Goal: Task Accomplishment & Management: Manage account settings

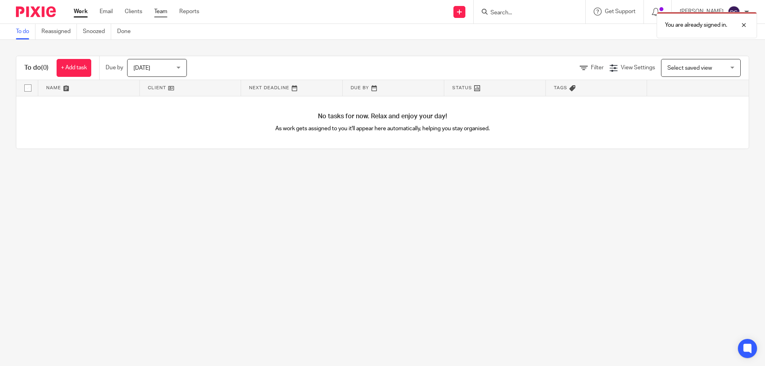
click at [160, 11] on link "Team" at bounding box center [160, 12] width 13 height 8
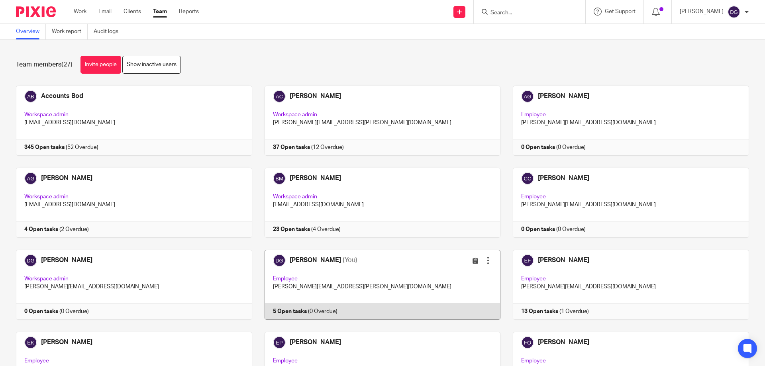
click at [303, 259] on link at bounding box center [376, 285] width 249 height 70
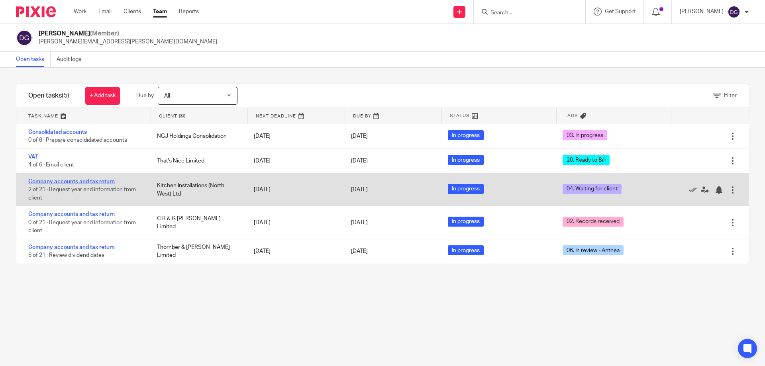
click at [93, 181] on link "Company accounts and tax return" at bounding box center [71, 182] width 86 height 6
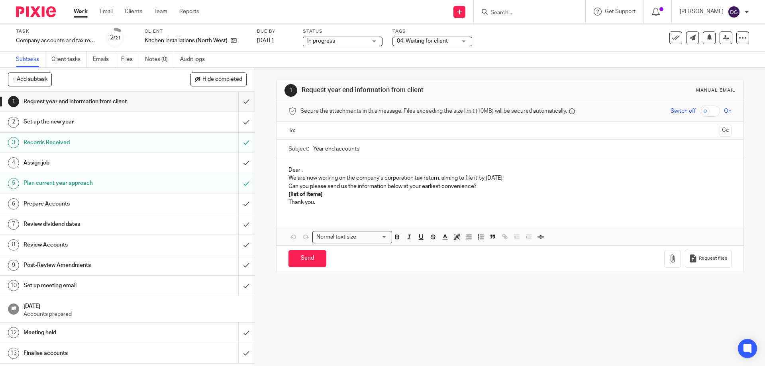
click at [467, 41] on div "04. Waiting for client" at bounding box center [433, 42] width 80 height 10
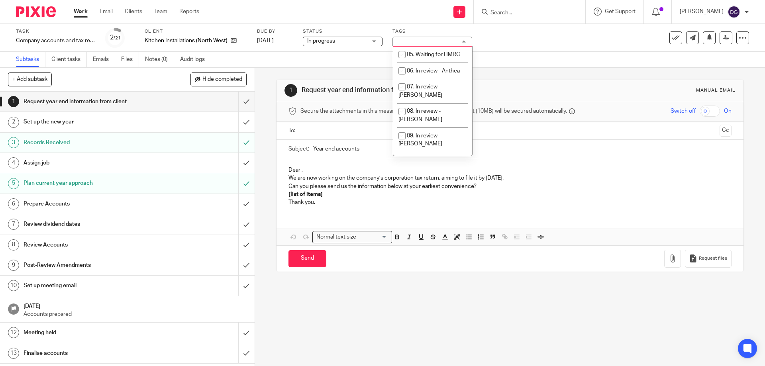
scroll to position [68, 0]
click at [401, 149] on input "checkbox" at bounding box center [402, 156] width 15 height 15
checkbox input "true"
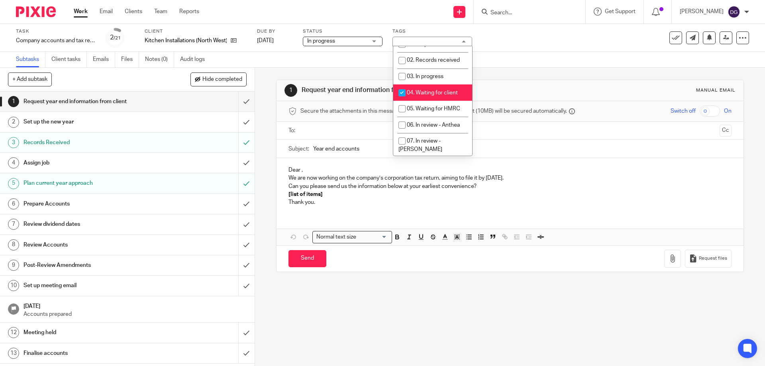
scroll to position [8, 0]
click at [409, 93] on input "checkbox" at bounding box center [402, 94] width 15 height 15
checkbox input "false"
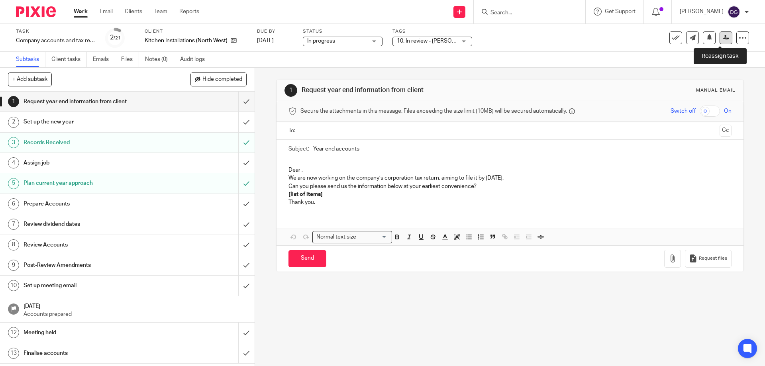
click at [723, 37] on icon at bounding box center [726, 38] width 6 height 6
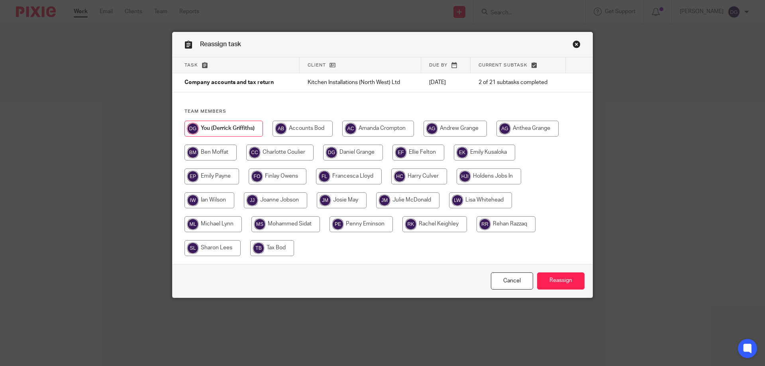
click at [250, 199] on input "radio" at bounding box center [275, 201] width 63 height 16
radio input "true"
click at [553, 281] on input "Reassign" at bounding box center [560, 281] width 47 height 17
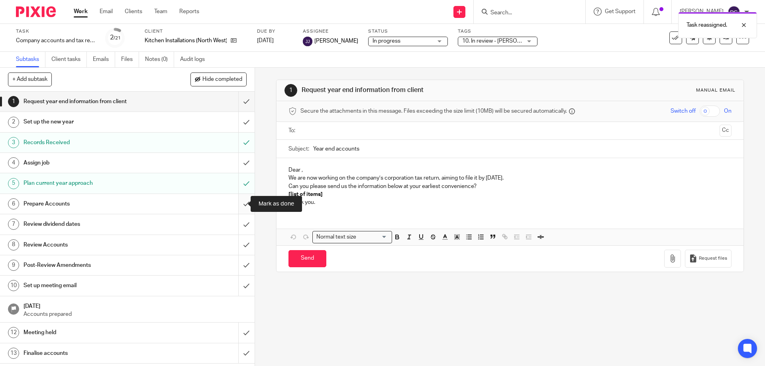
click at [236, 202] on input "submit" at bounding box center [127, 204] width 255 height 20
click at [161, 11] on link "Team" at bounding box center [160, 12] width 13 height 8
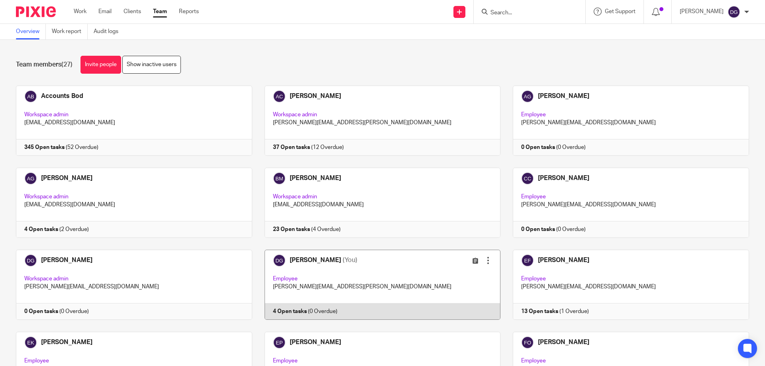
click at [299, 257] on link at bounding box center [376, 285] width 249 height 70
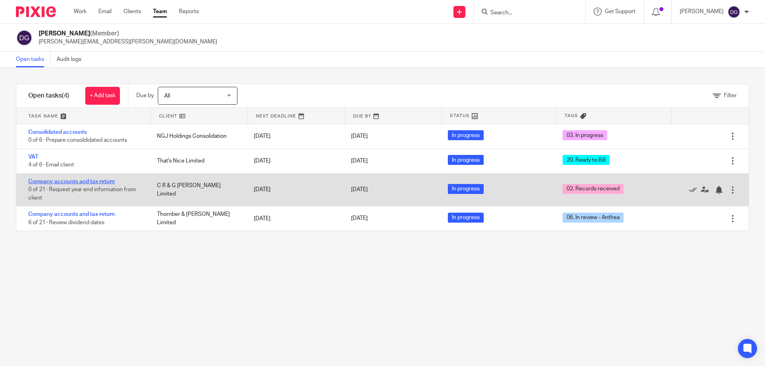
click at [83, 180] on link "Company accounts and tax return" at bounding box center [71, 182] width 86 height 6
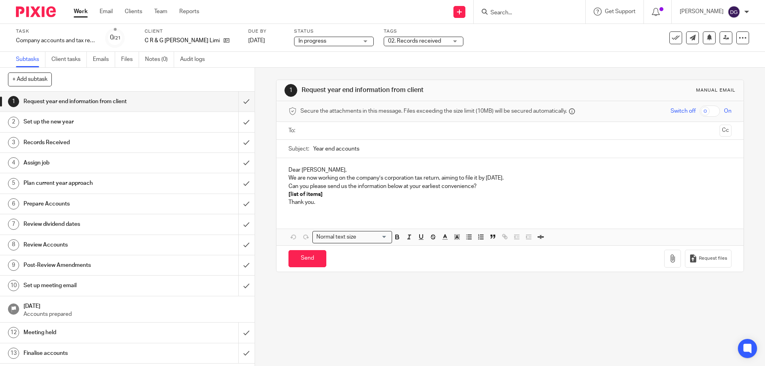
click at [443, 40] on div "02. Records received" at bounding box center [424, 42] width 80 height 10
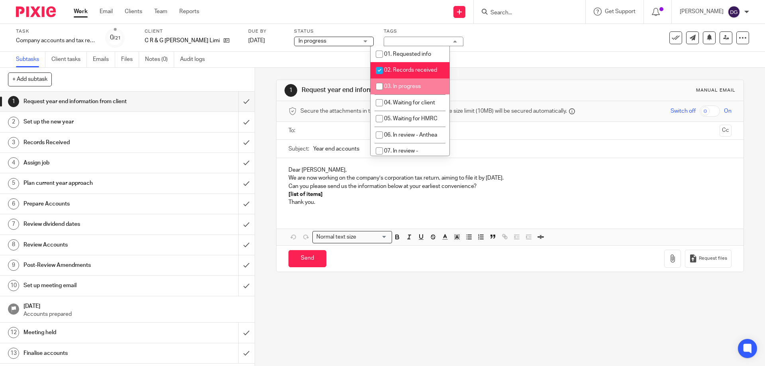
click at [380, 85] on input "checkbox" at bounding box center [379, 86] width 15 height 15
checkbox input "true"
click at [378, 71] on input "checkbox" at bounding box center [379, 70] width 15 height 15
checkbox input "false"
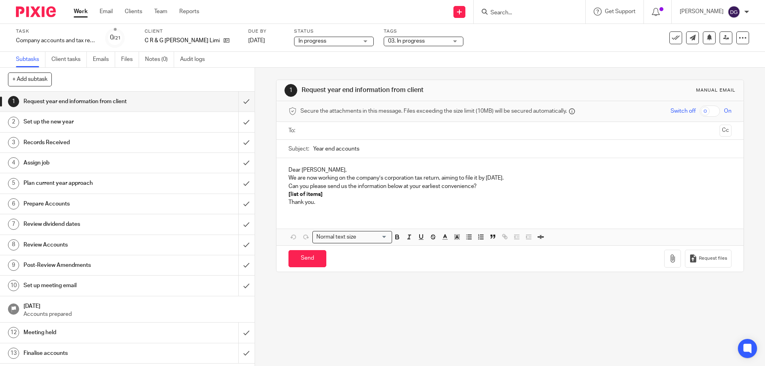
click at [423, 291] on div "1 Request year end information from client Manual email Secure the attachments …" at bounding box center [510, 217] width 510 height 299
click at [163, 11] on link "Team" at bounding box center [160, 12] width 13 height 8
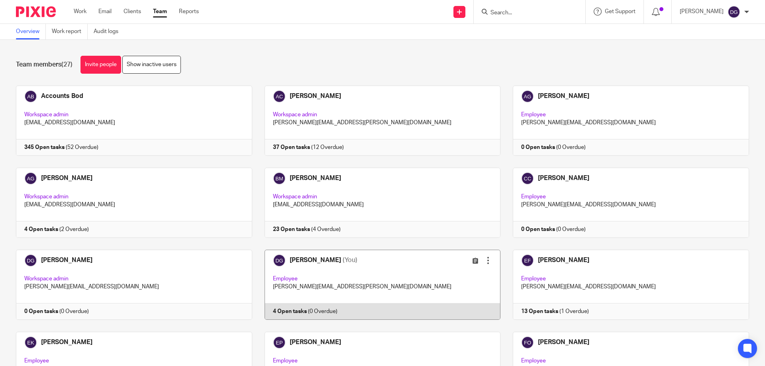
click at [303, 256] on link at bounding box center [376, 285] width 249 height 70
